Goal: Navigation & Orientation: Find specific page/section

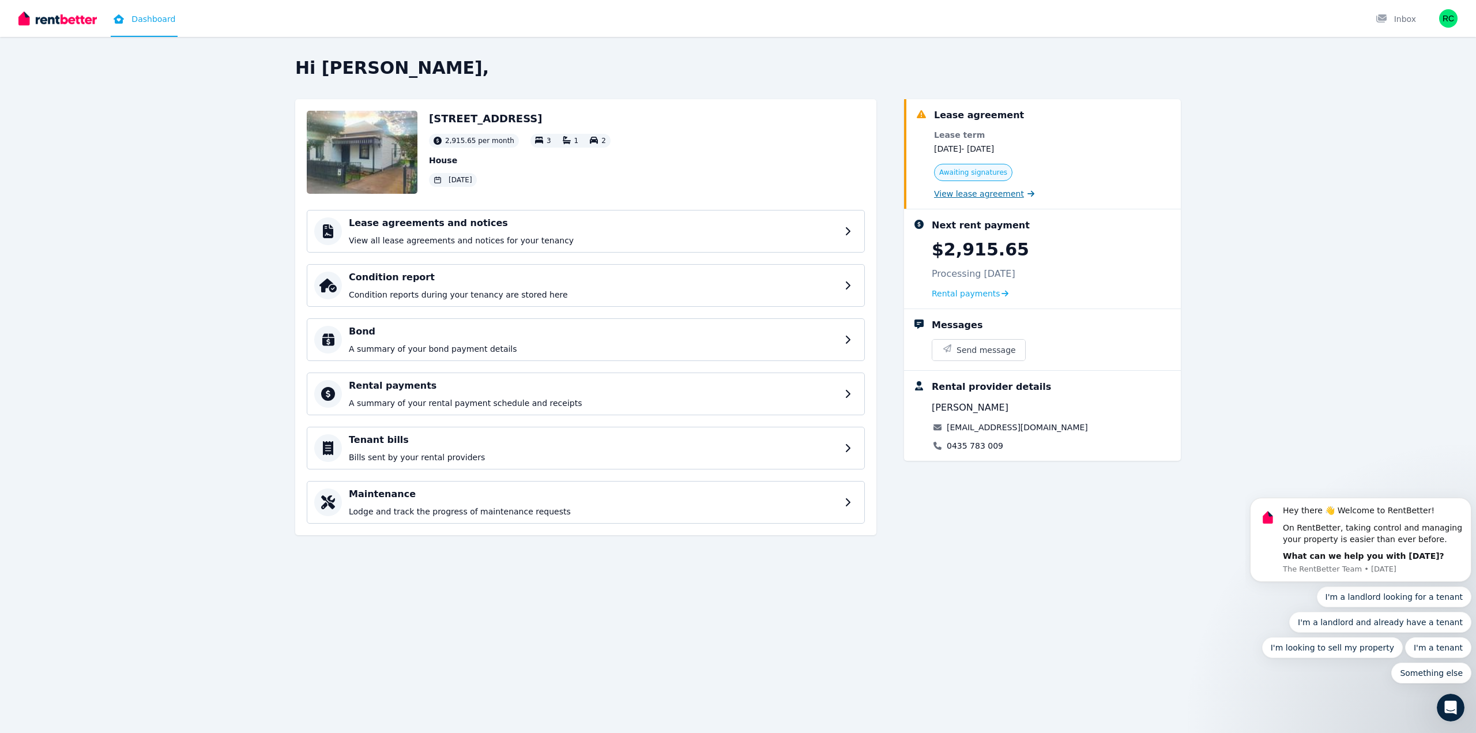
click at [1000, 198] on span "View lease agreement" at bounding box center [979, 194] width 90 height 12
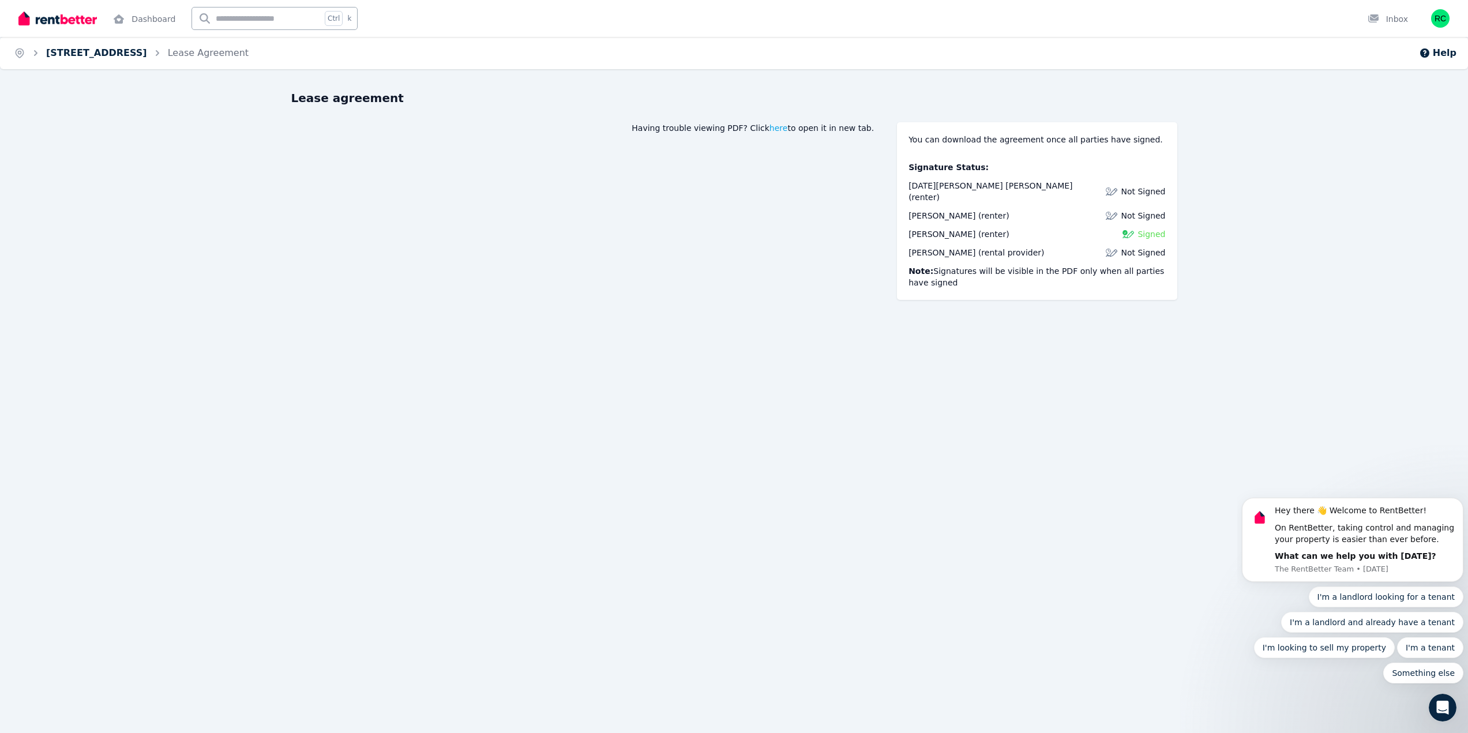
click at [55, 52] on link "[STREET_ADDRESS]" at bounding box center [96, 52] width 101 height 11
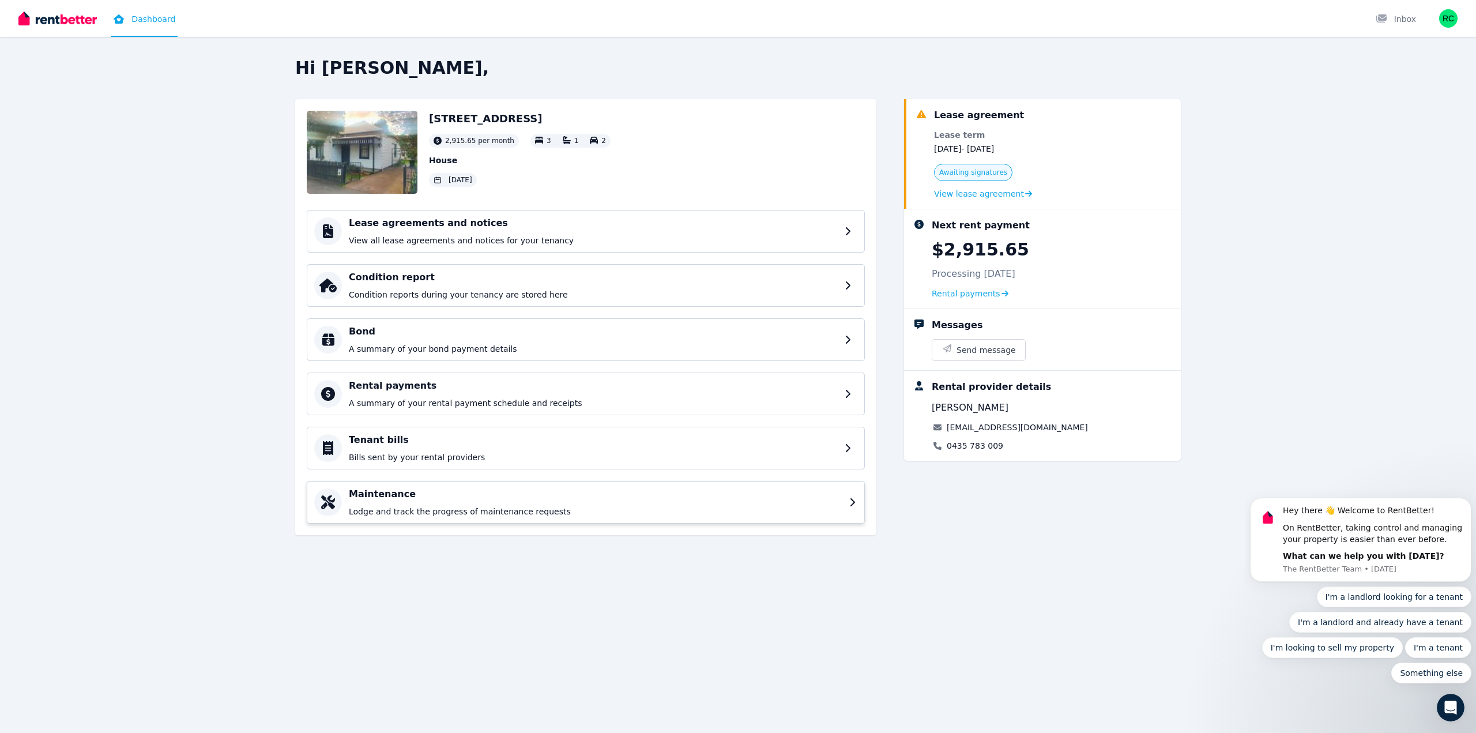
click at [856, 507] on div "Maintenance Lodge and track the progress of maintenance requests" at bounding box center [586, 502] width 558 height 43
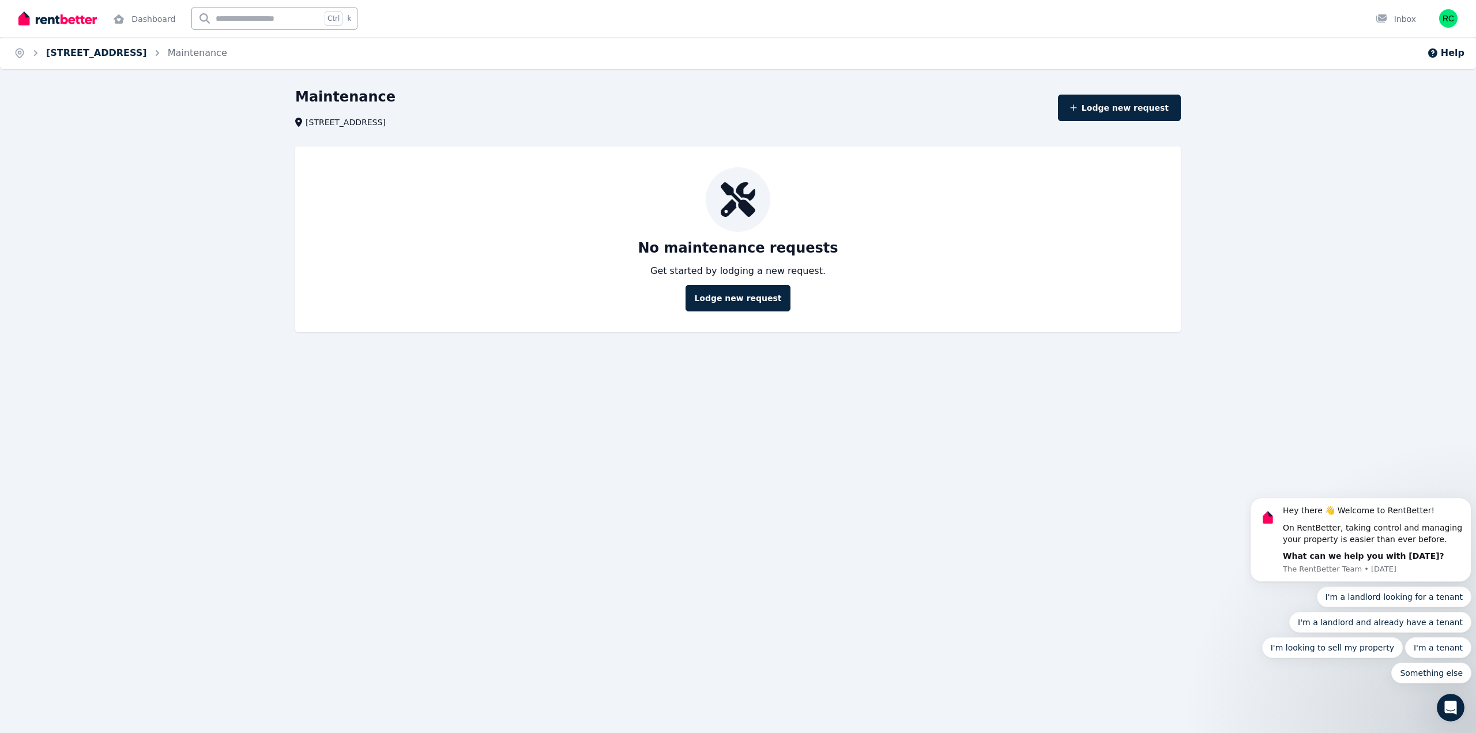
click at [142, 54] on link "[STREET_ADDRESS]" at bounding box center [96, 52] width 101 height 11
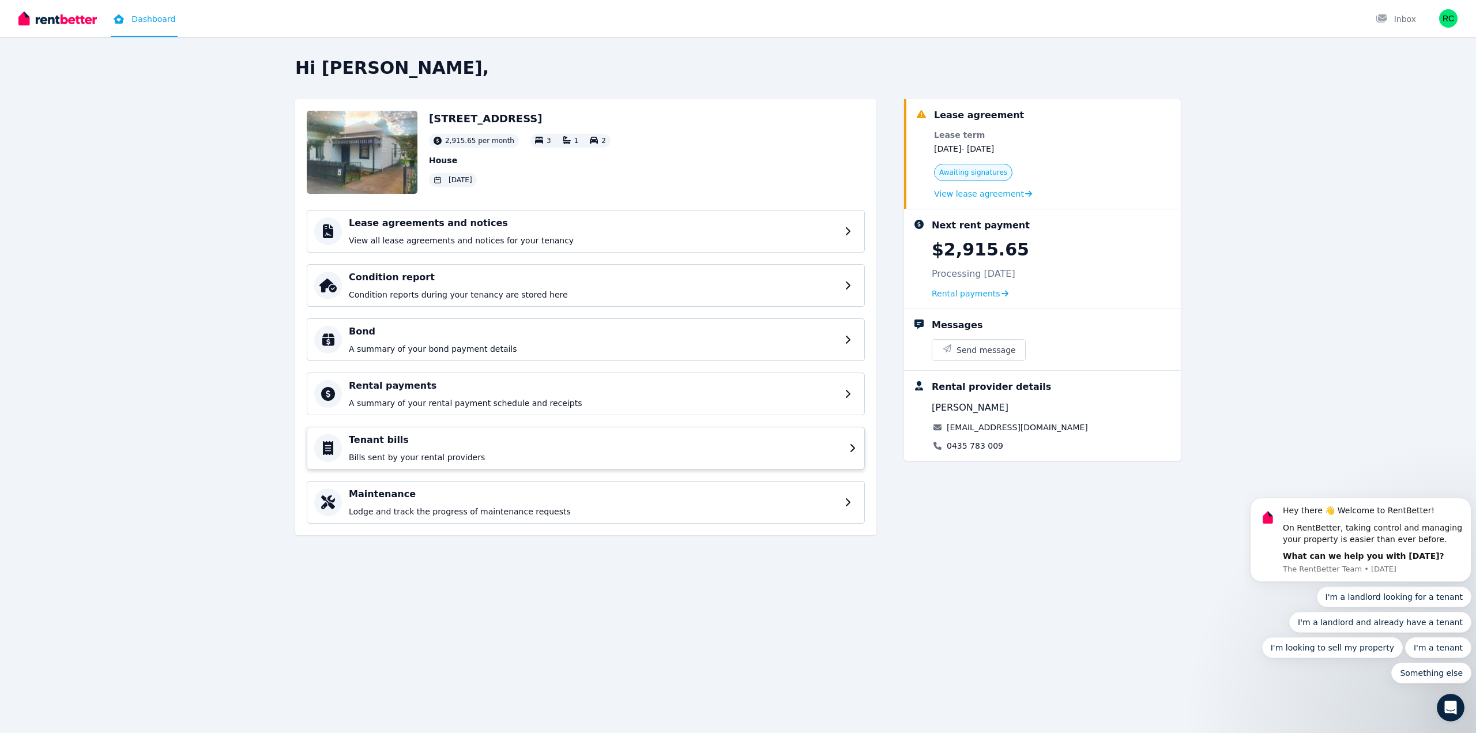
click at [819, 396] on div "Rental payments A summary of your rental payment schedule and receipts" at bounding box center [593, 394] width 489 height 30
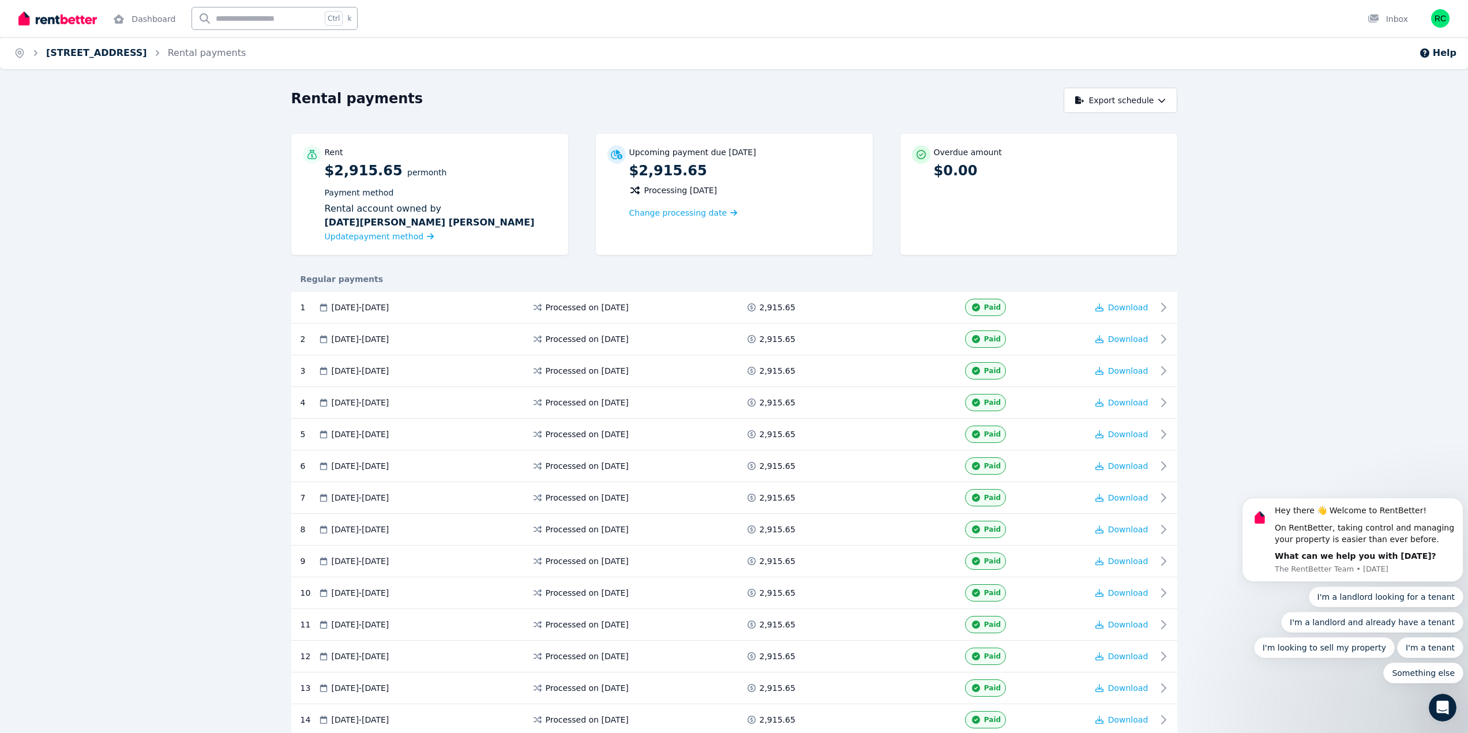
click at [147, 53] on link "[STREET_ADDRESS]" at bounding box center [96, 52] width 101 height 11
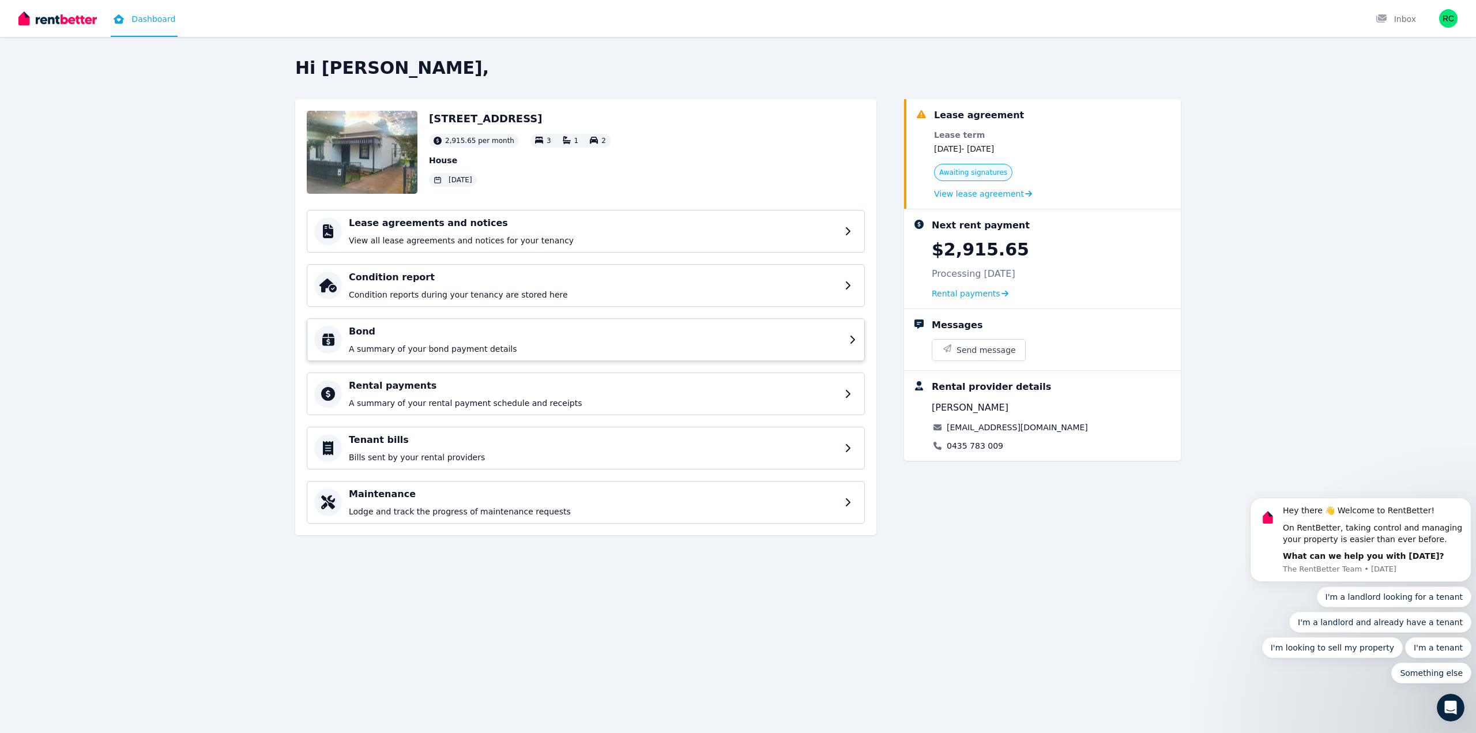
click at [851, 339] on icon at bounding box center [853, 339] width 8 height 9
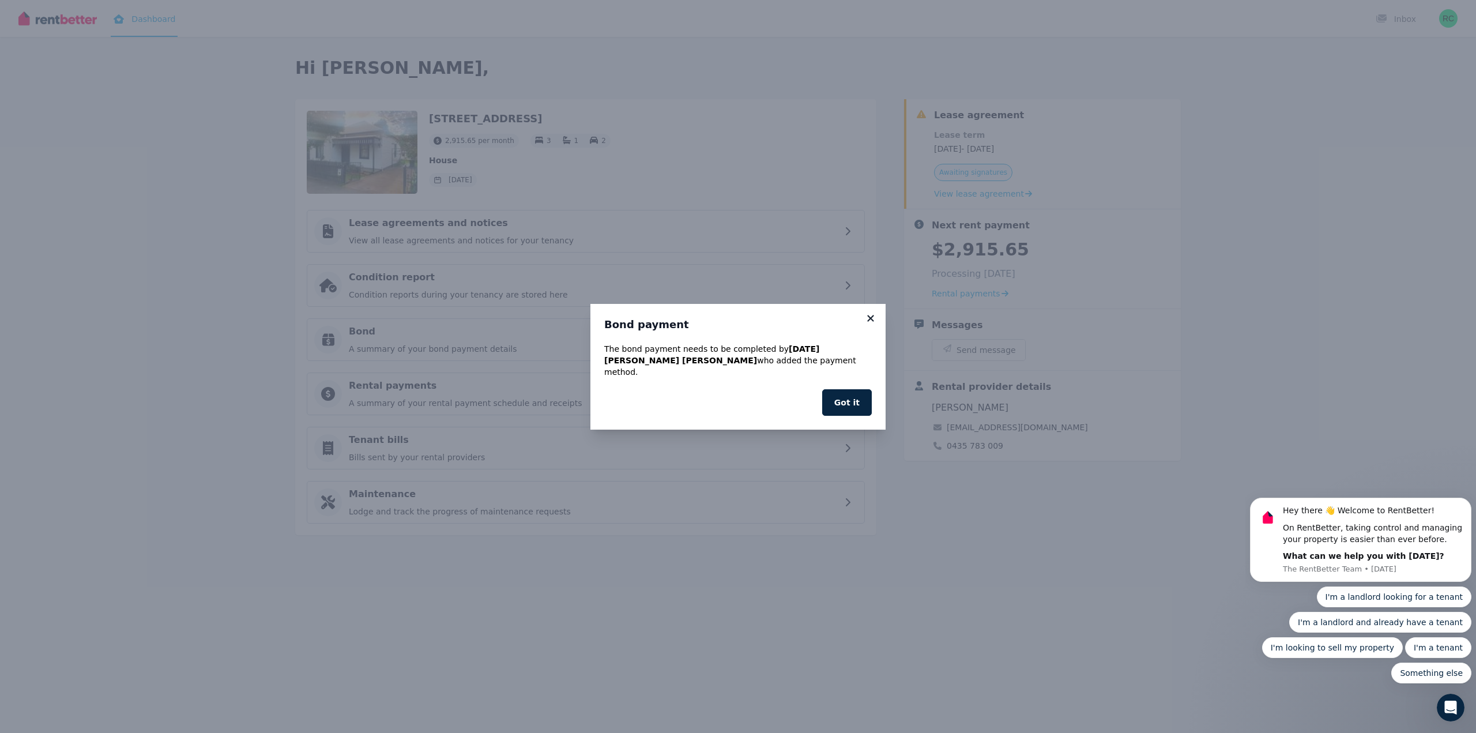
click at [874, 323] on icon at bounding box center [871, 318] width 12 height 10
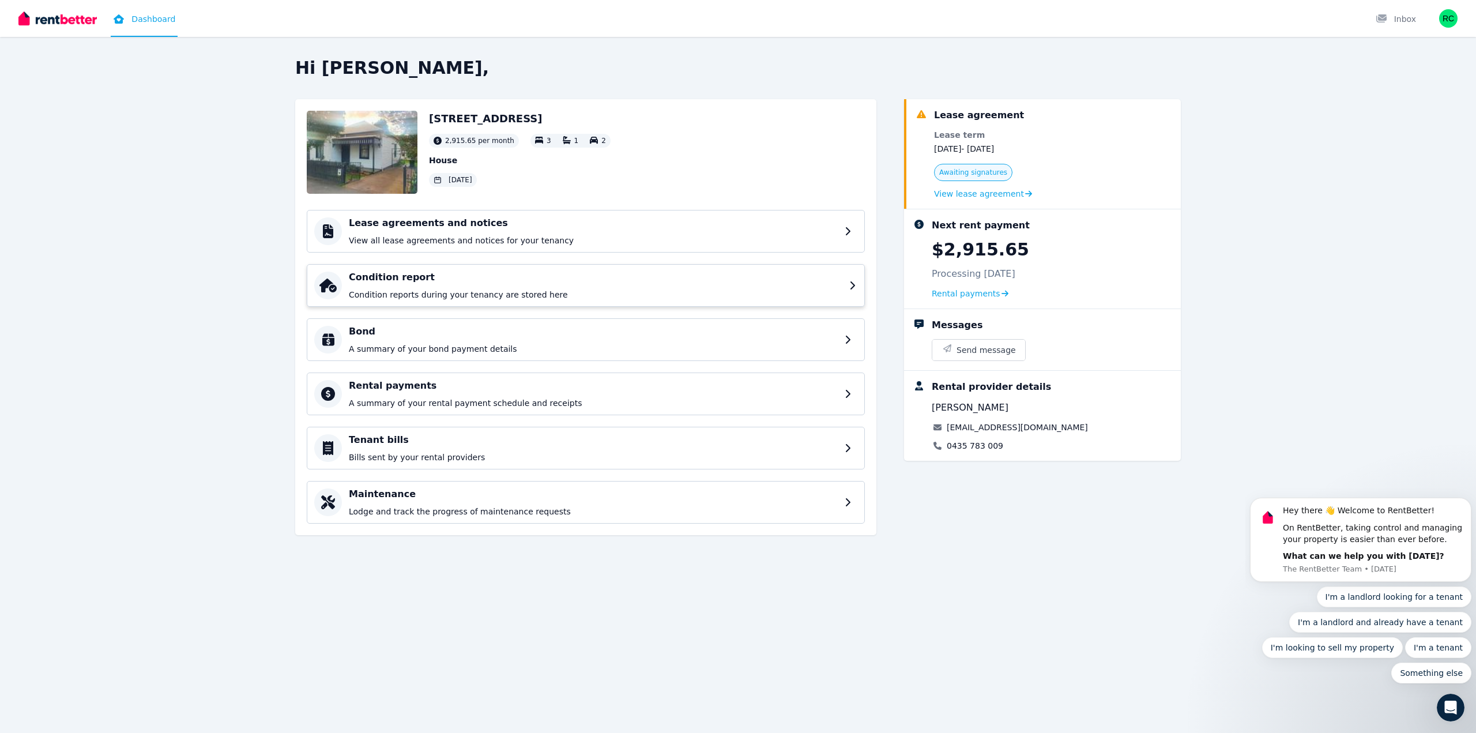
click at [852, 285] on icon at bounding box center [853, 285] width 8 height 9
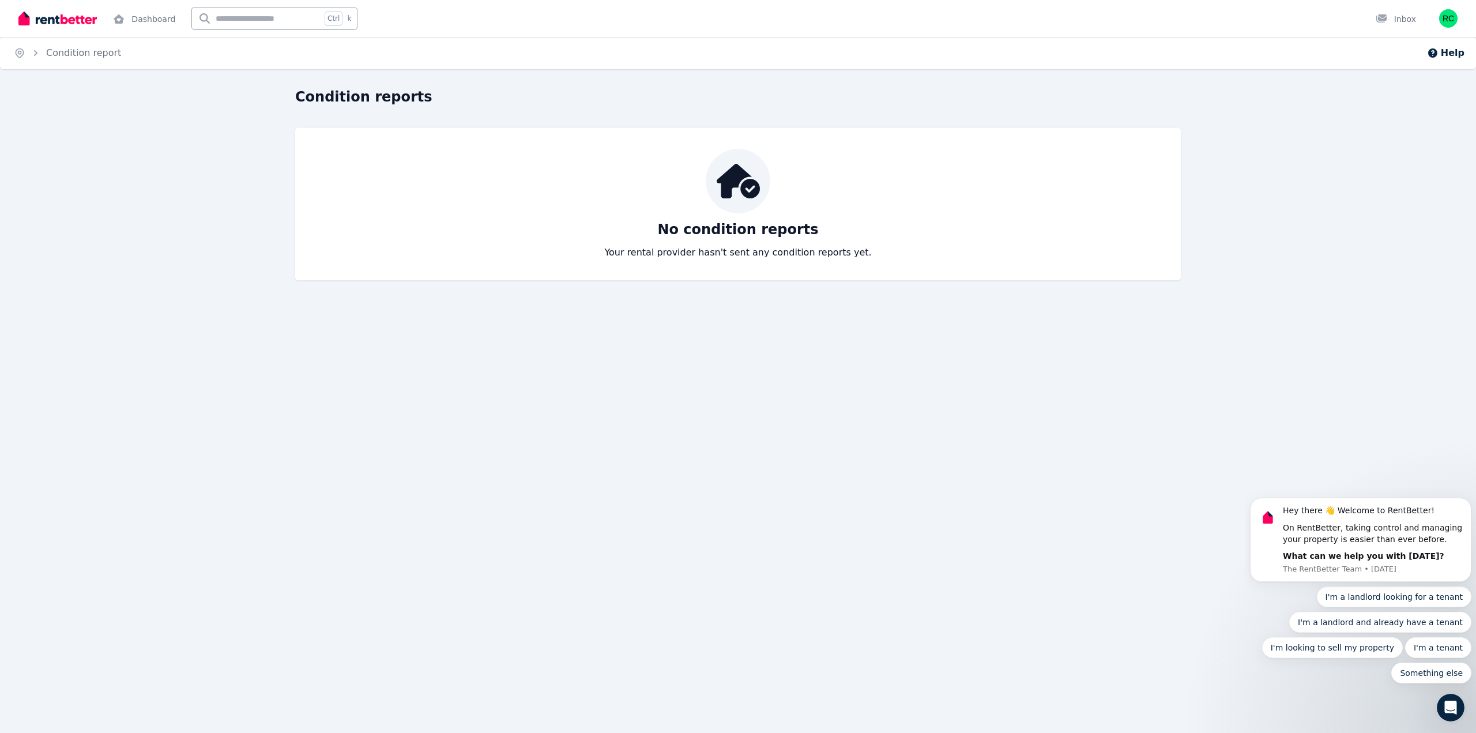
click at [96, 72] on div "Home Condition report Help Condition reports No condition reports Your rental p…" at bounding box center [738, 366] width 1476 height 733
click at [95, 57] on link "Condition report" at bounding box center [83, 52] width 75 height 11
click at [108, 56] on link "Condition report" at bounding box center [83, 52] width 75 height 11
click at [29, 55] on ol "Home Condition report" at bounding box center [67, 53] width 135 height 32
click at [40, 51] on icon "Breadcrumb" at bounding box center [36, 53] width 12 height 12
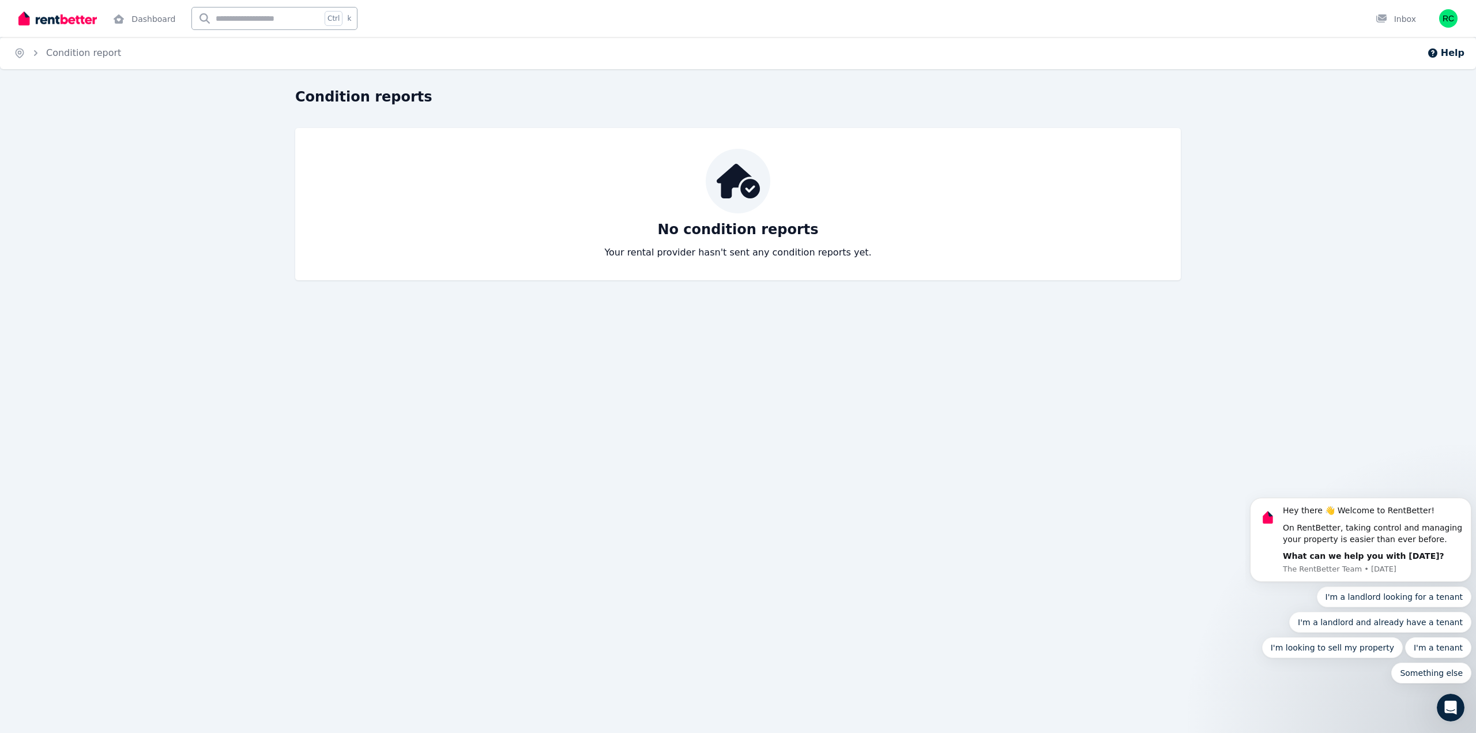
click at [64, 27] on div at bounding box center [57, 18] width 78 height 37
click at [69, 22] on img at bounding box center [57, 18] width 78 height 17
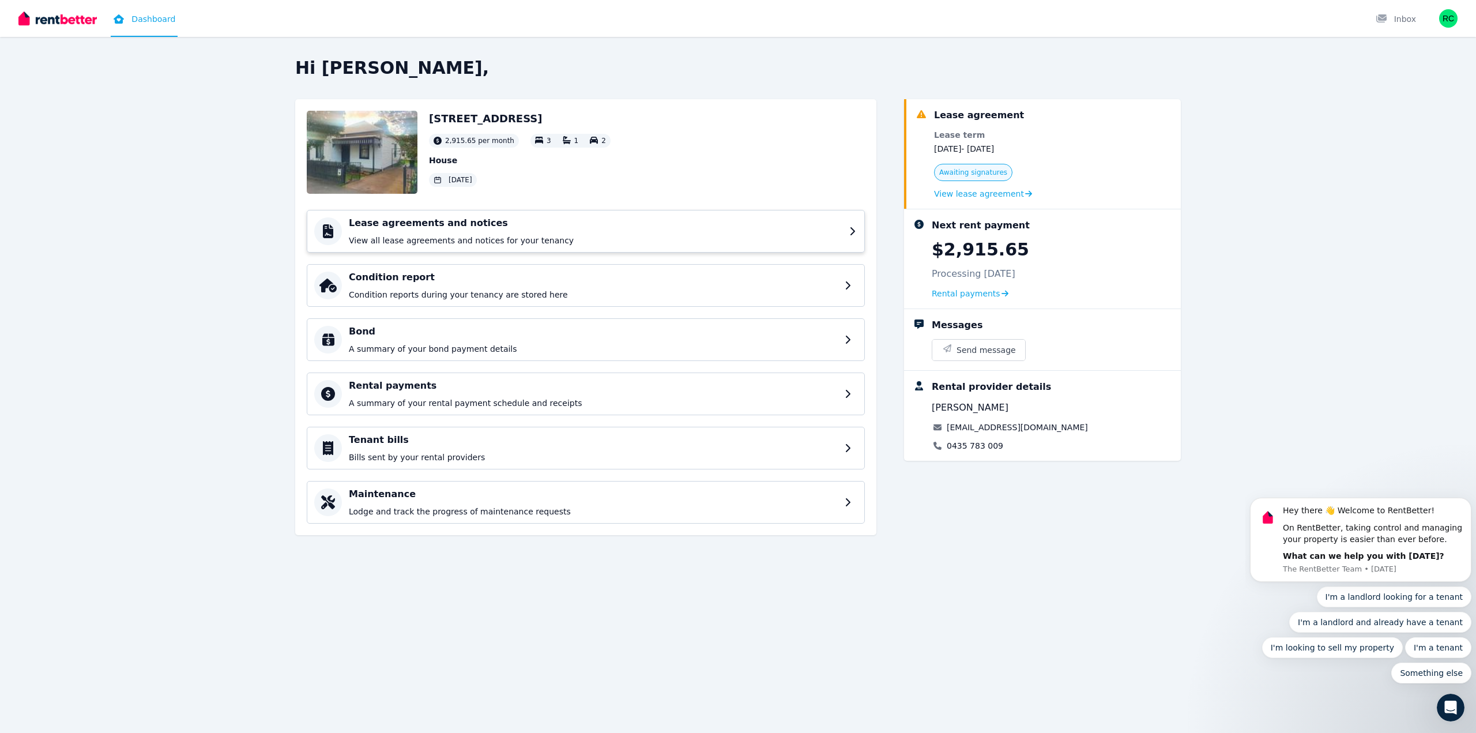
click at [645, 242] on p "View all lease agreements and notices for your tenancy" at bounding box center [596, 241] width 494 height 12
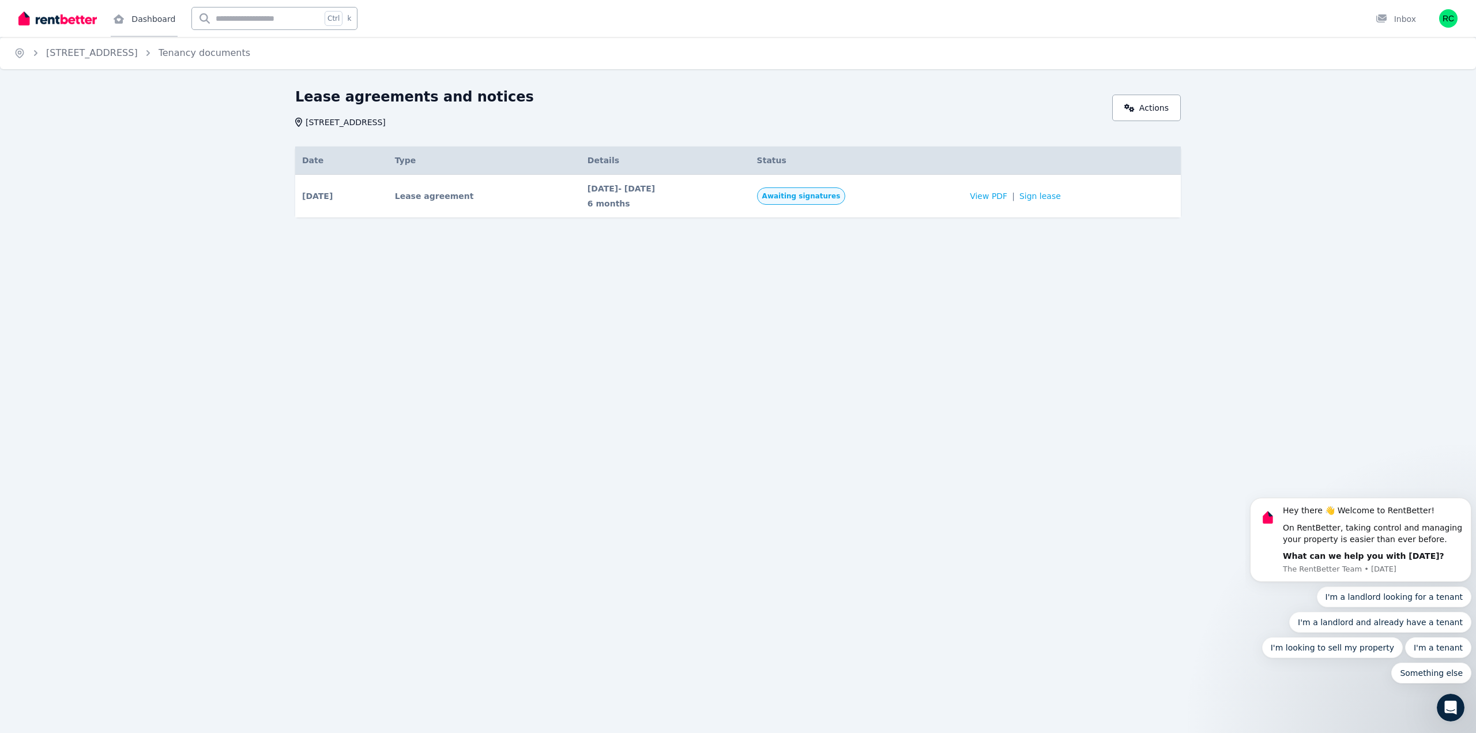
click at [137, 18] on link "Dashboard" at bounding box center [144, 18] width 67 height 37
